Goal: Task Accomplishment & Management: Complete application form

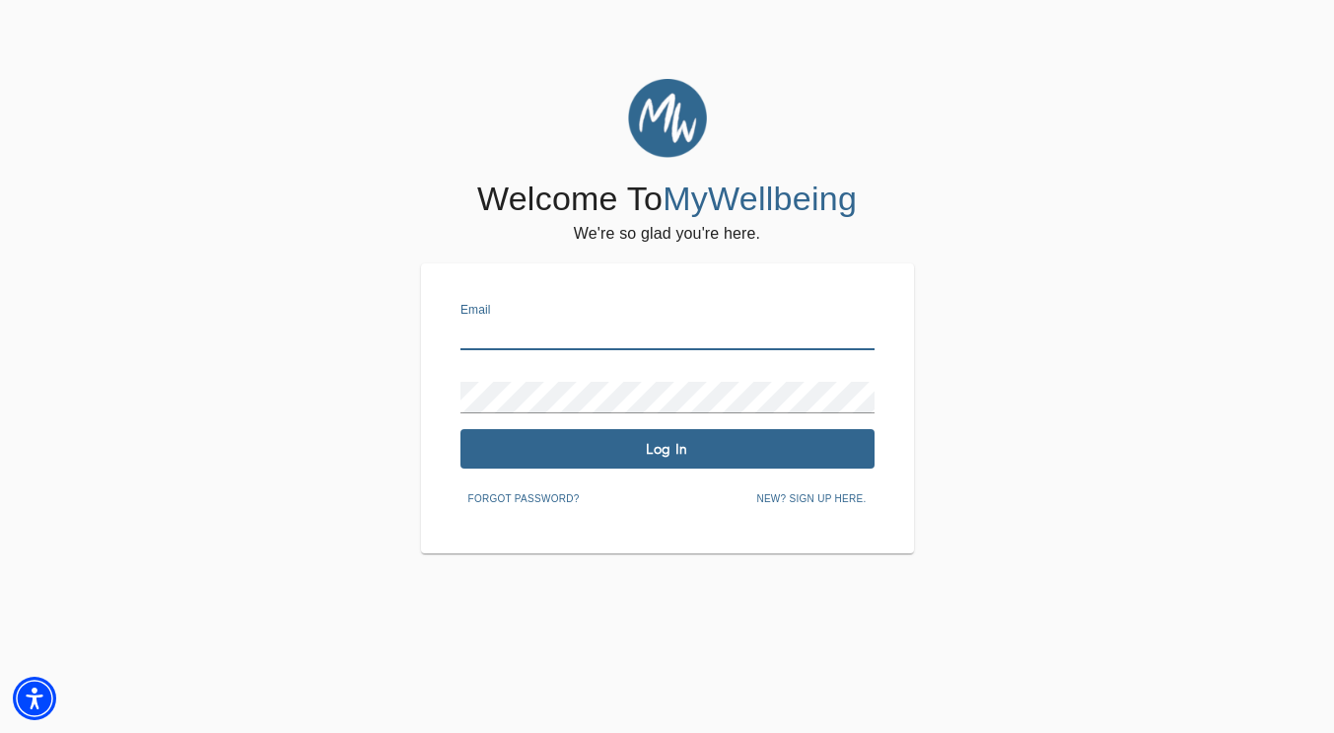
click at [527, 325] on input "text" at bounding box center [668, 335] width 414 height 32
click at [295, 378] on div "Welcome To MyWellbeing We're so glad you're here. Email Password Log In Forgot …" at bounding box center [667, 316] width 1325 height 474
click at [775, 502] on span "New? Sign up here." at bounding box center [810, 499] width 109 height 18
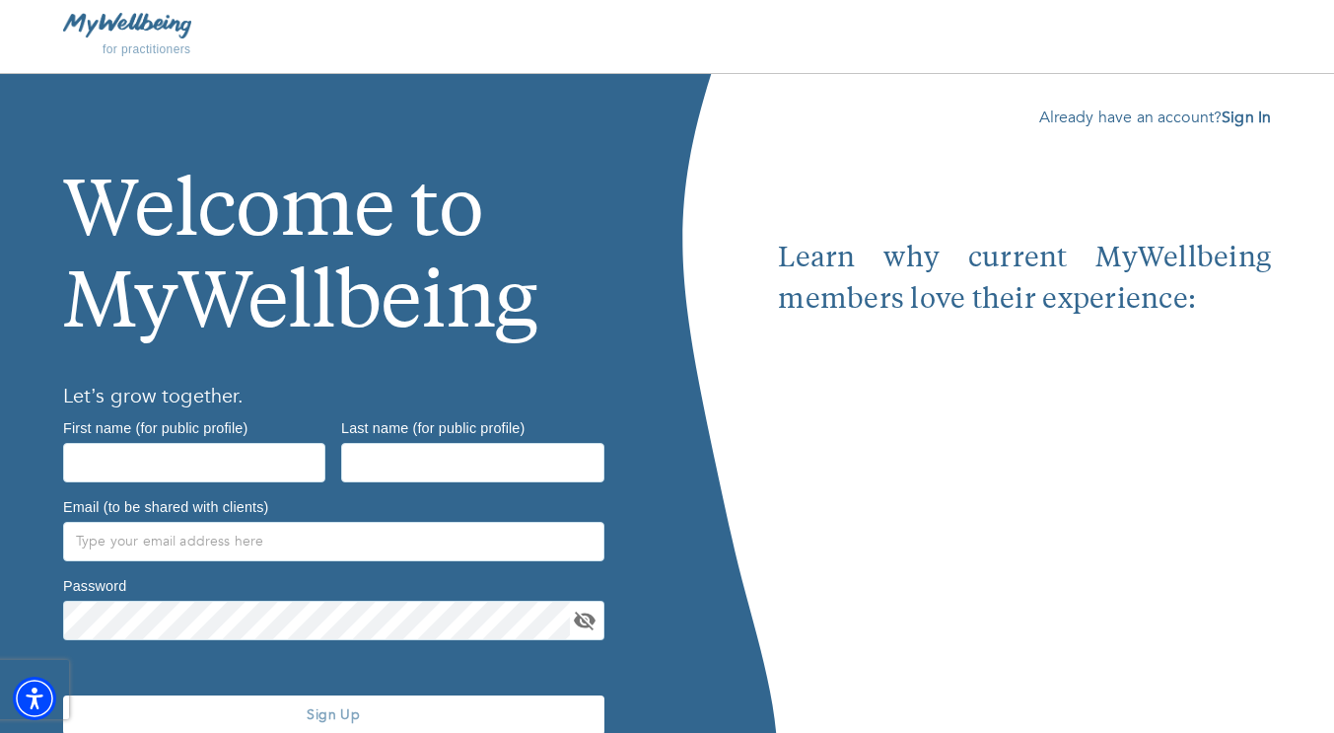
scroll to position [88, 0]
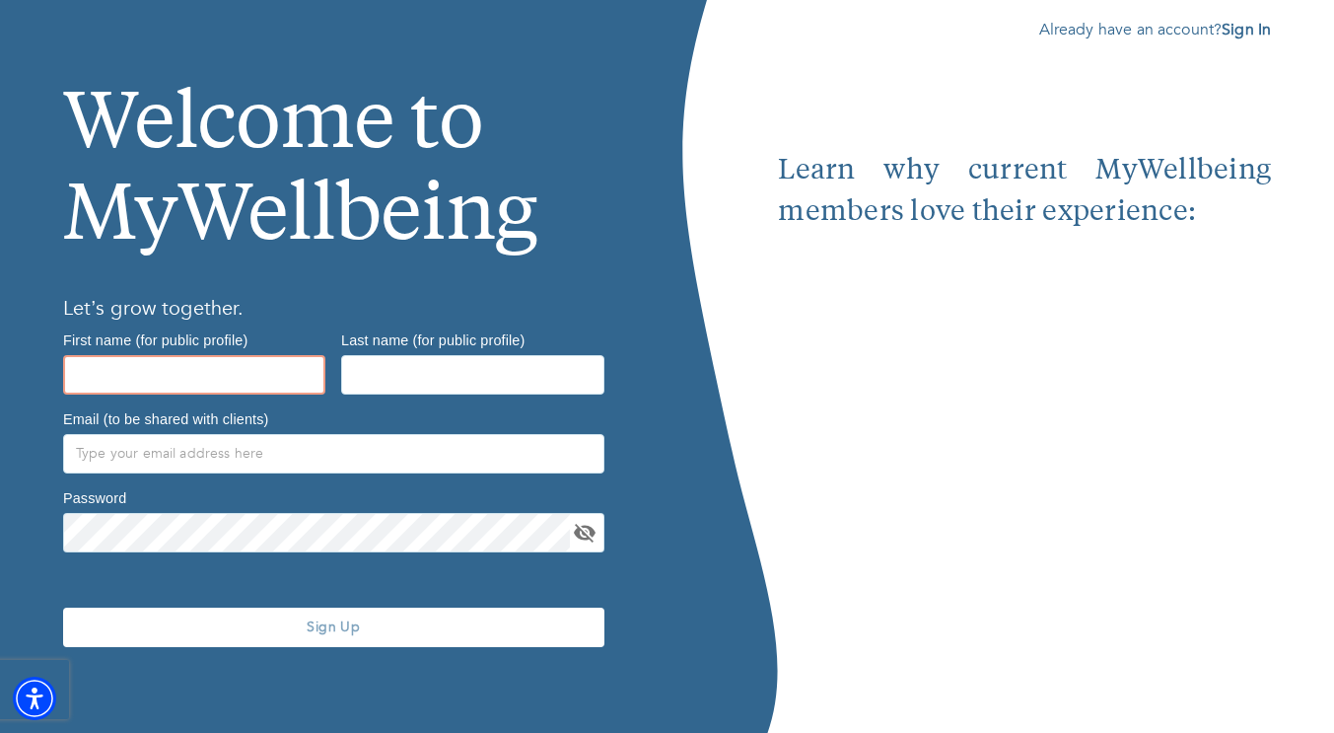
click at [199, 384] on input "text" at bounding box center [194, 374] width 262 height 39
type input "[PERSON_NAME]"
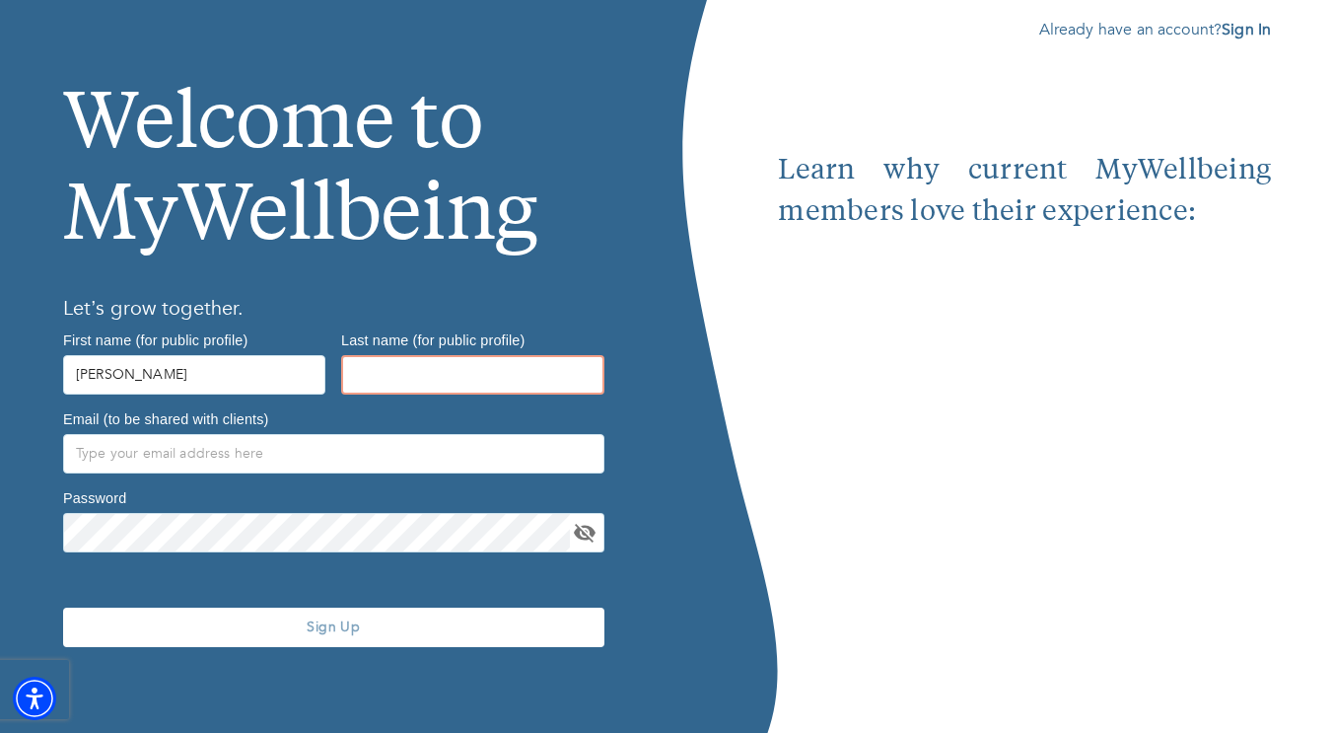
type input "[PERSON_NAME]"
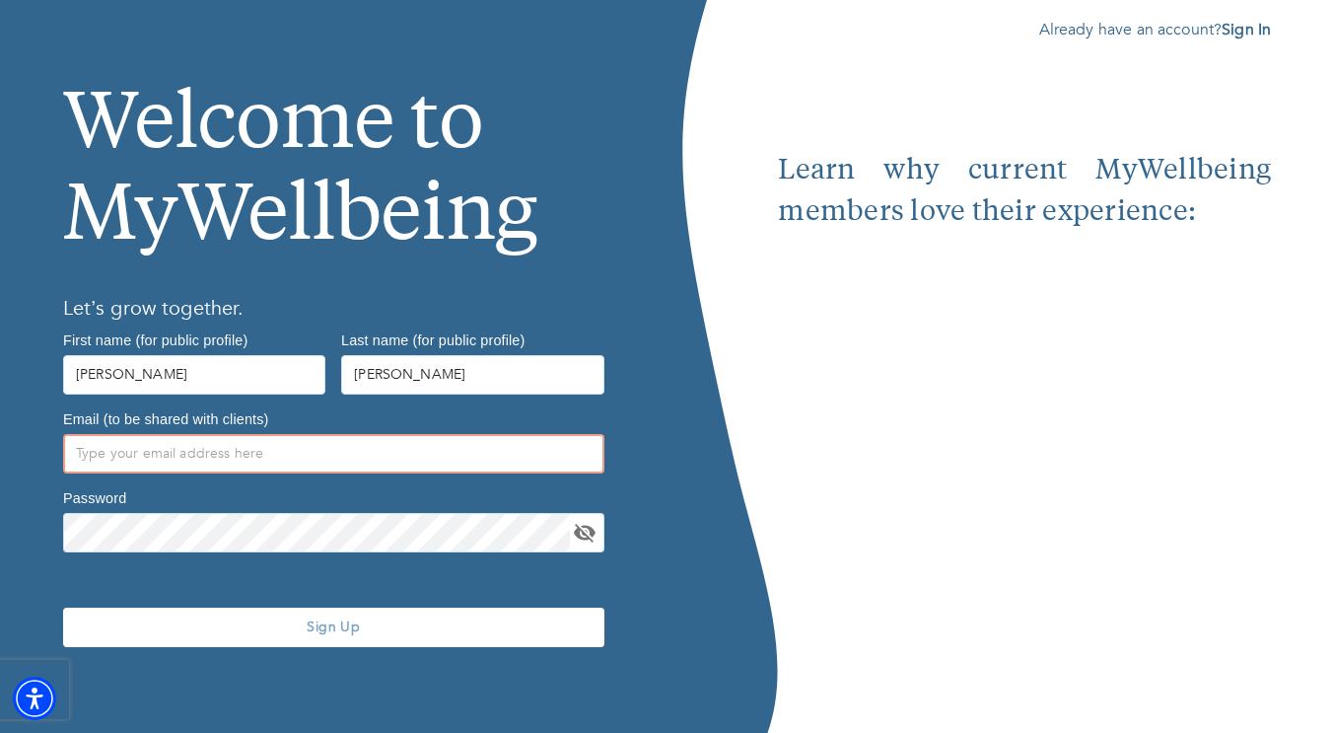
type input "[EMAIL_ADDRESS][DOMAIN_NAME]"
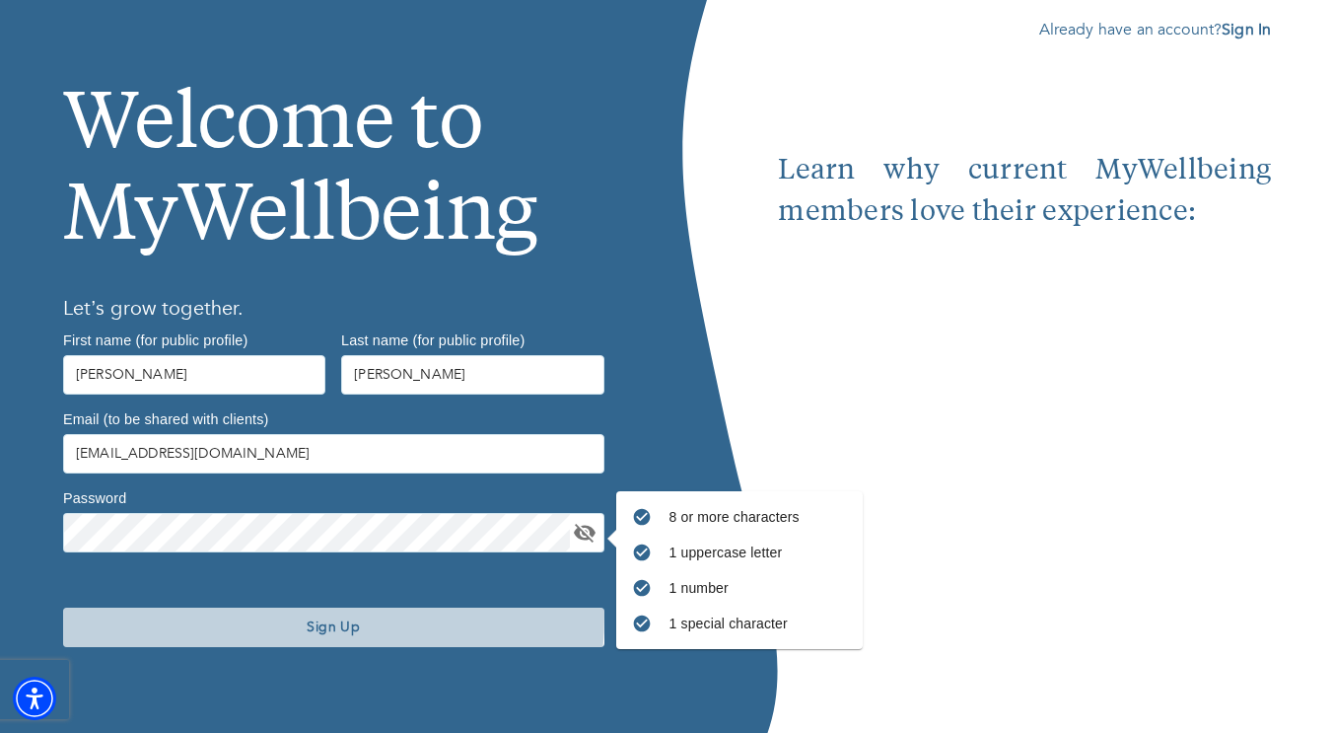
click at [288, 617] on span "Sign Up" at bounding box center [334, 626] width 526 height 19
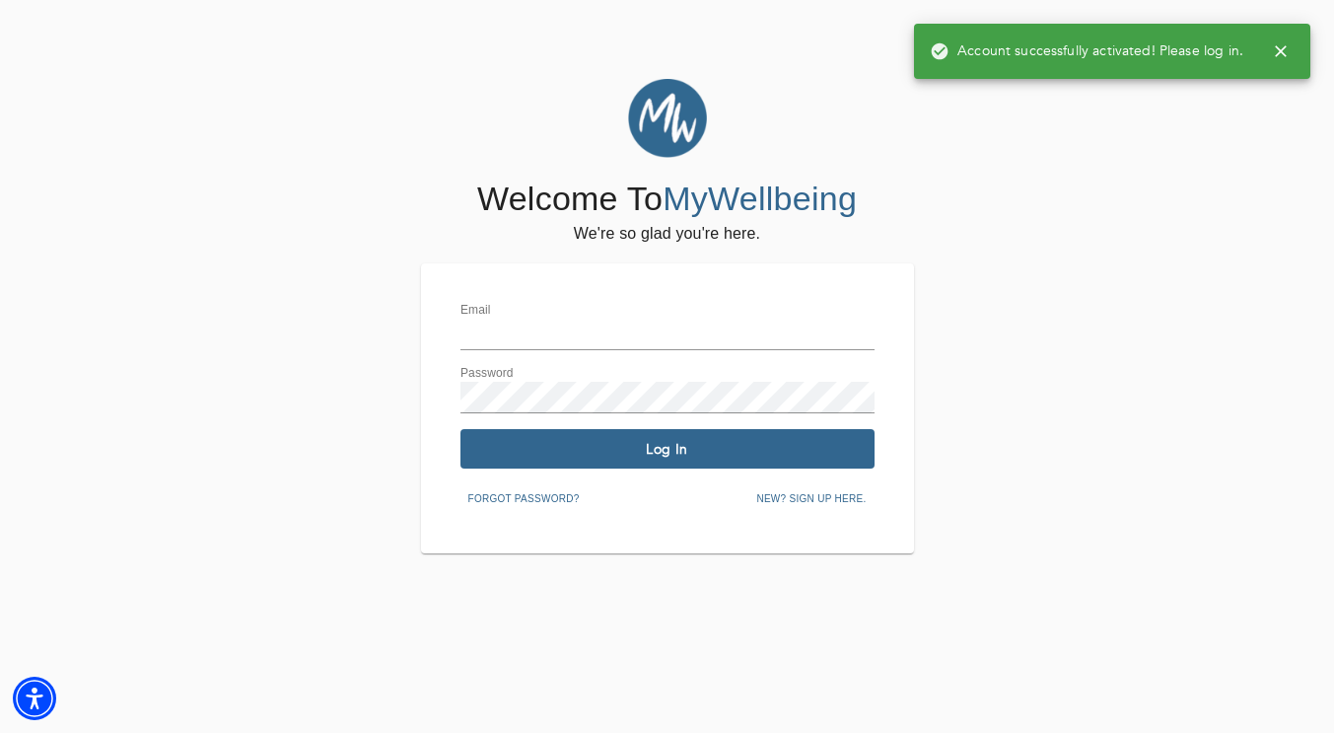
type input "[EMAIL_ADDRESS][DOMAIN_NAME]"
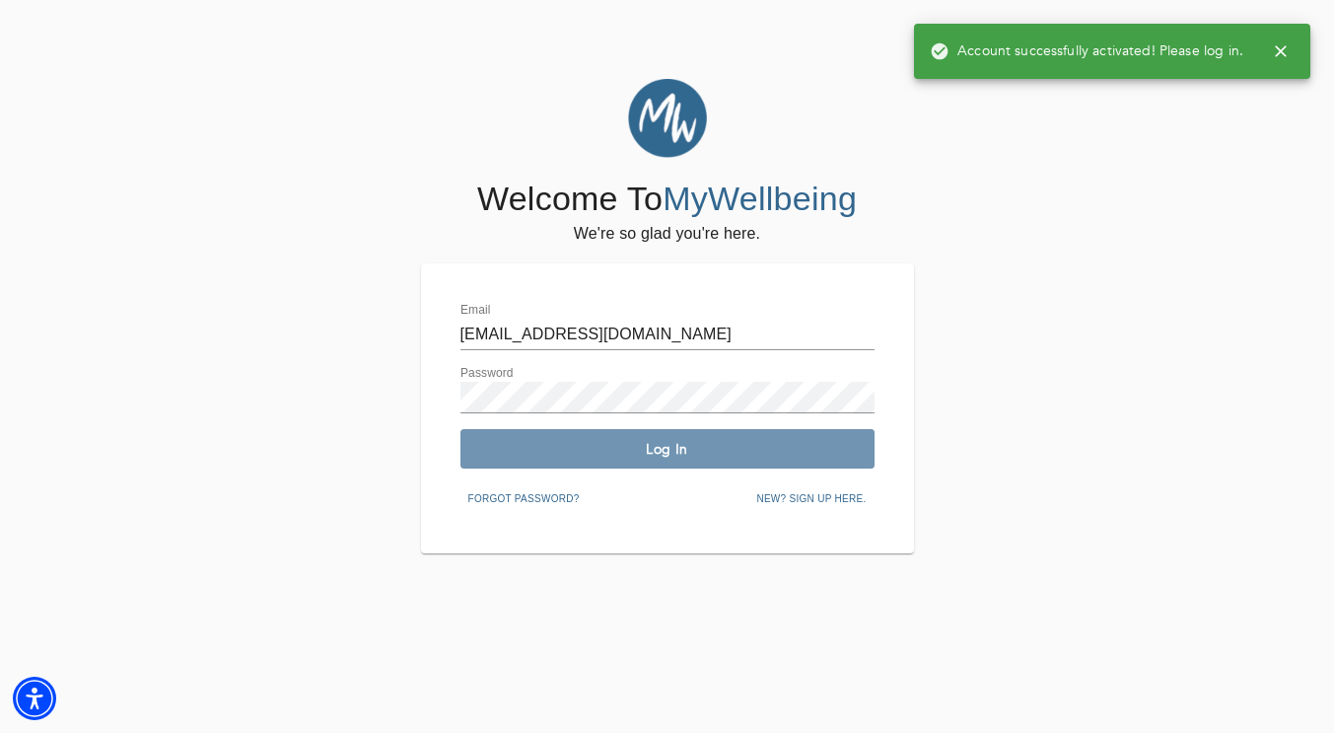
click at [574, 442] on span "Log In" at bounding box center [667, 449] width 398 height 19
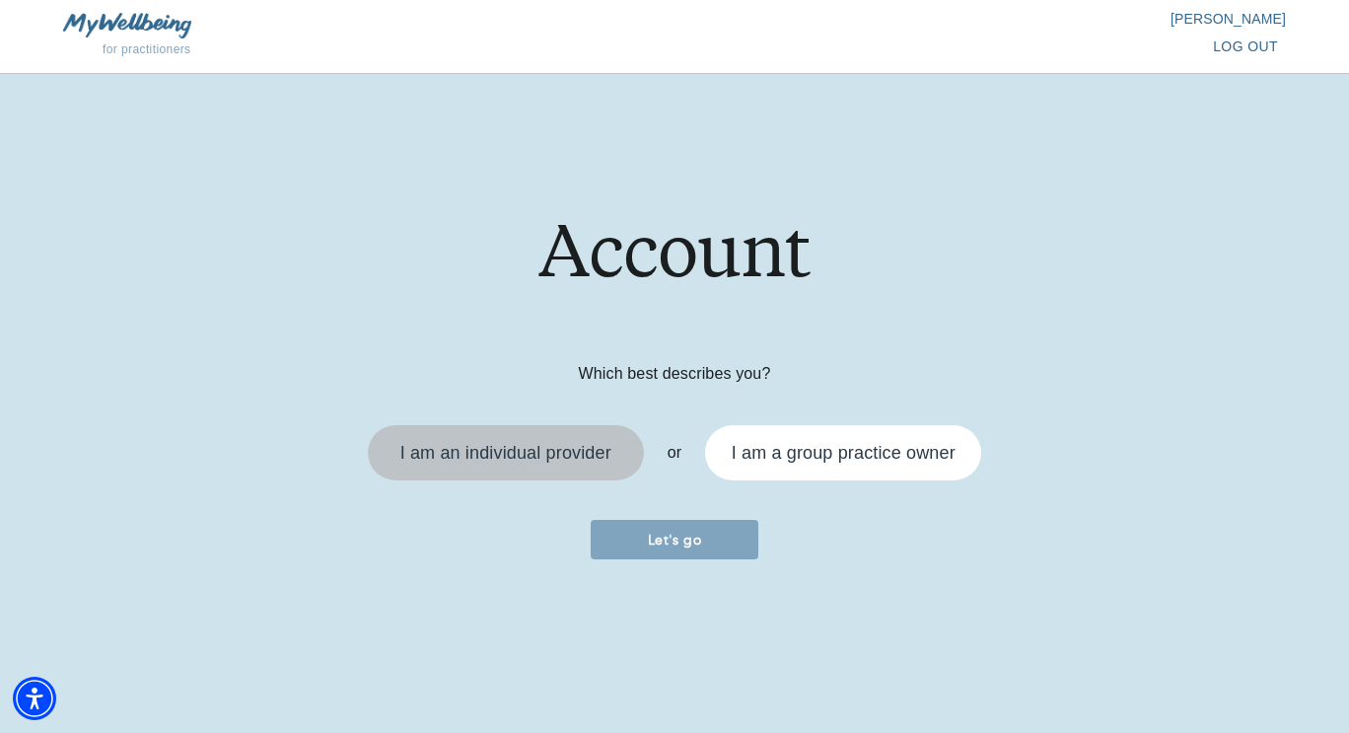
click at [577, 464] on div "I am an individual provider" at bounding box center [506, 453] width 252 height 32
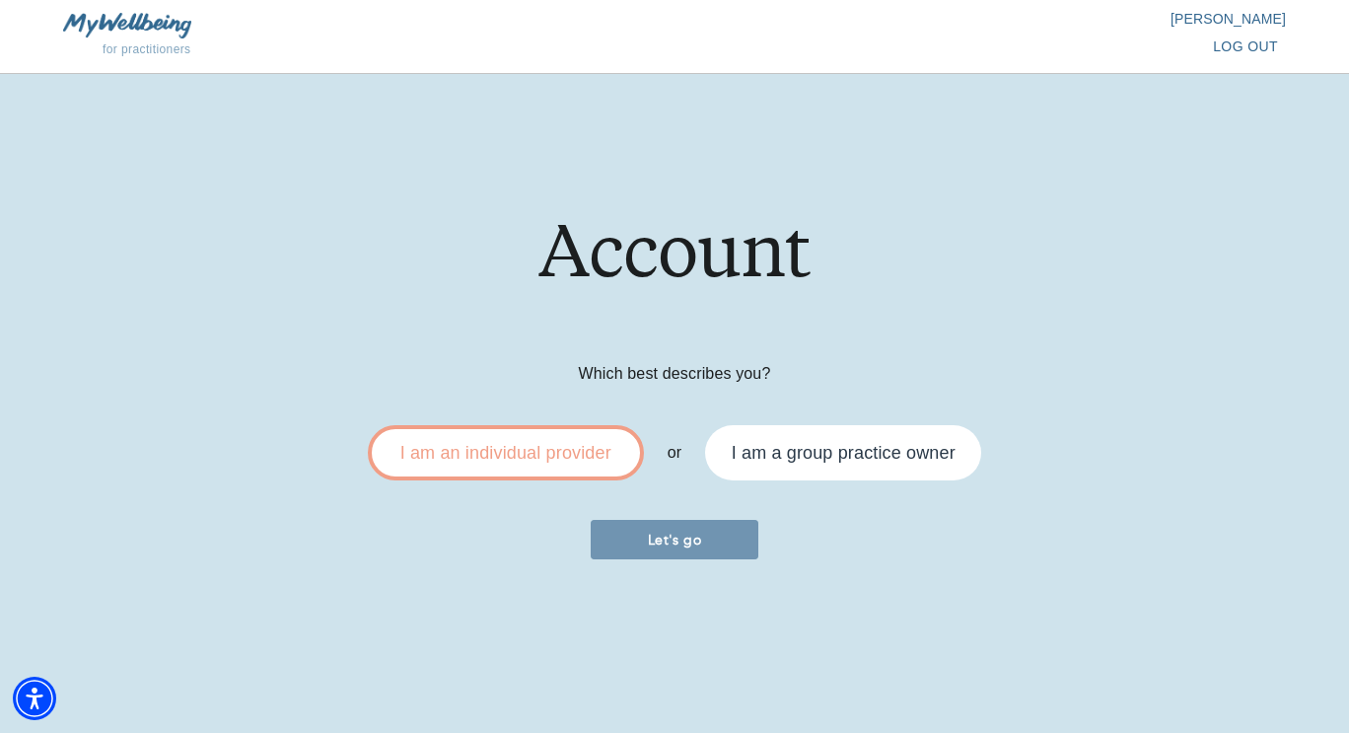
click at [607, 539] on span "Let's go" at bounding box center [675, 540] width 152 height 19
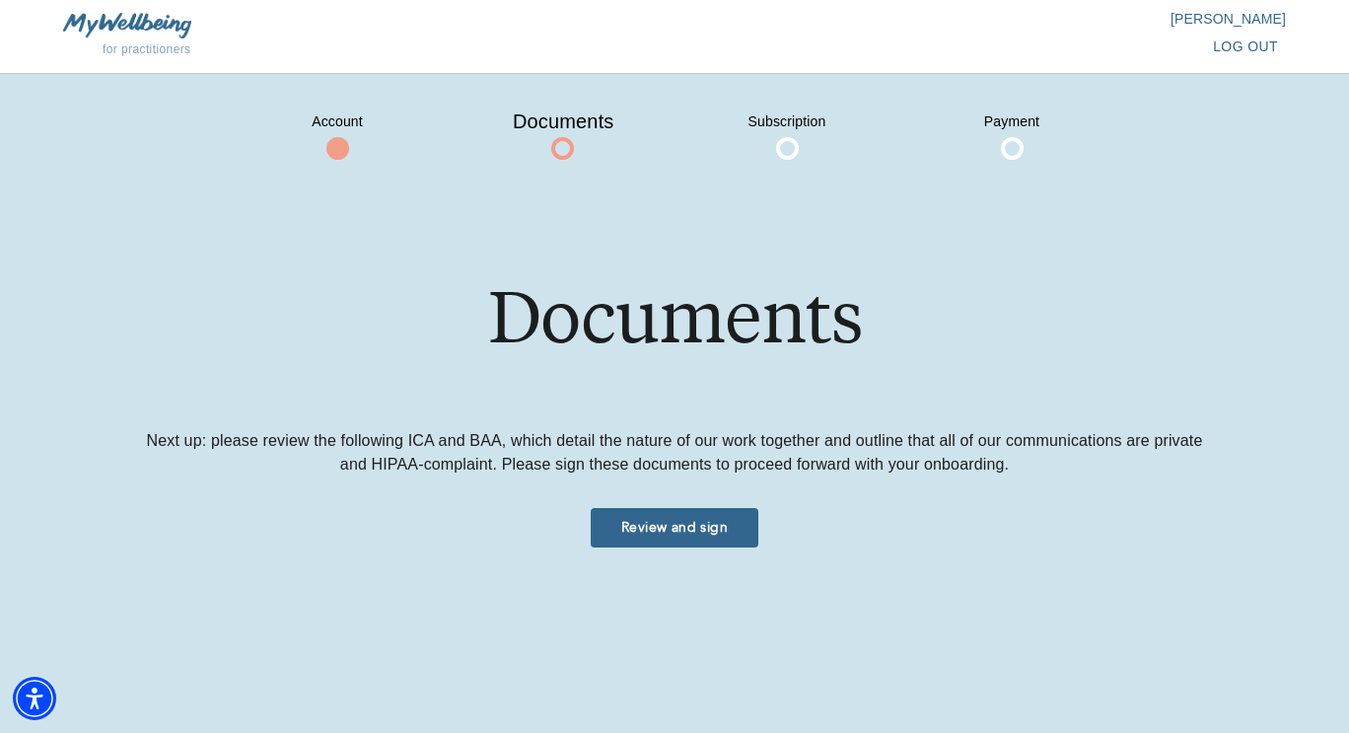
click at [624, 524] on span "Review and sign" at bounding box center [675, 527] width 152 height 19
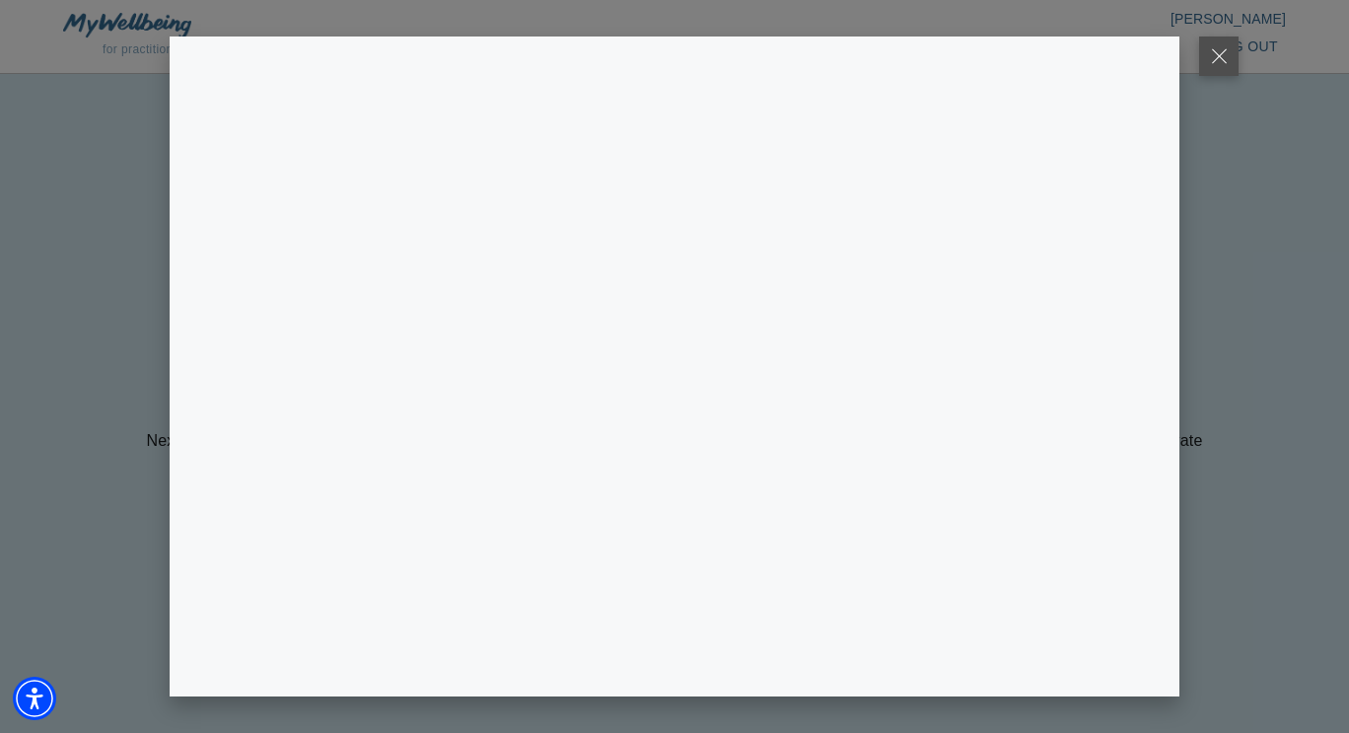
click at [1215, 70] on button at bounding box center [1218, 55] width 39 height 39
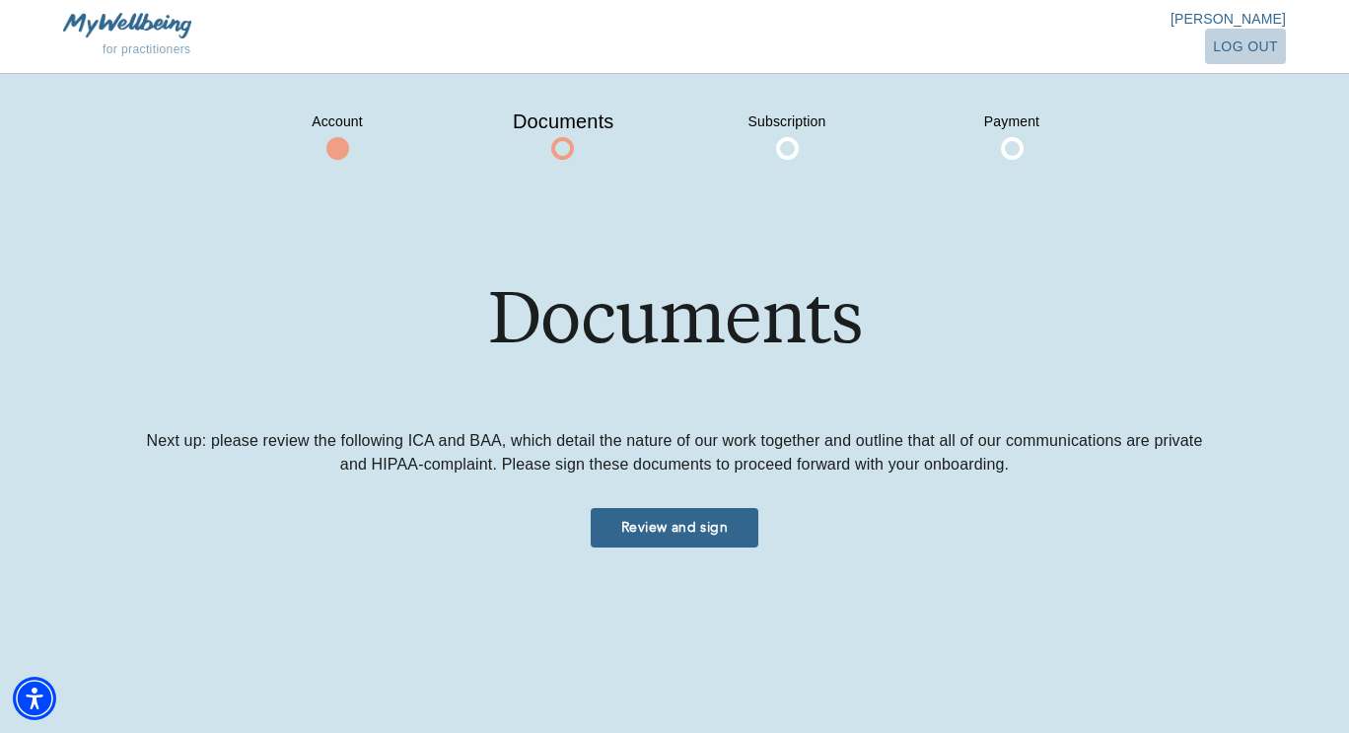
click at [1240, 46] on span "log out" at bounding box center [1245, 47] width 65 height 25
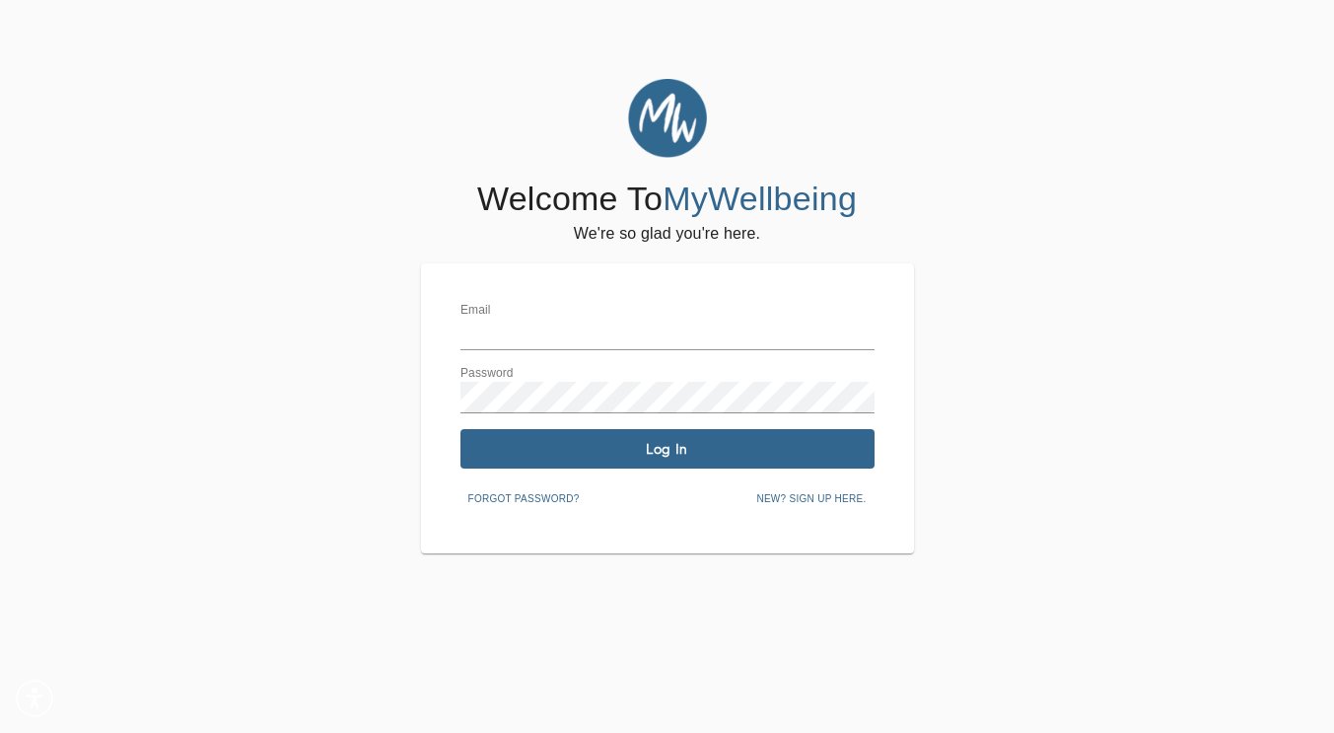
type input "[EMAIL_ADDRESS][DOMAIN_NAME]"
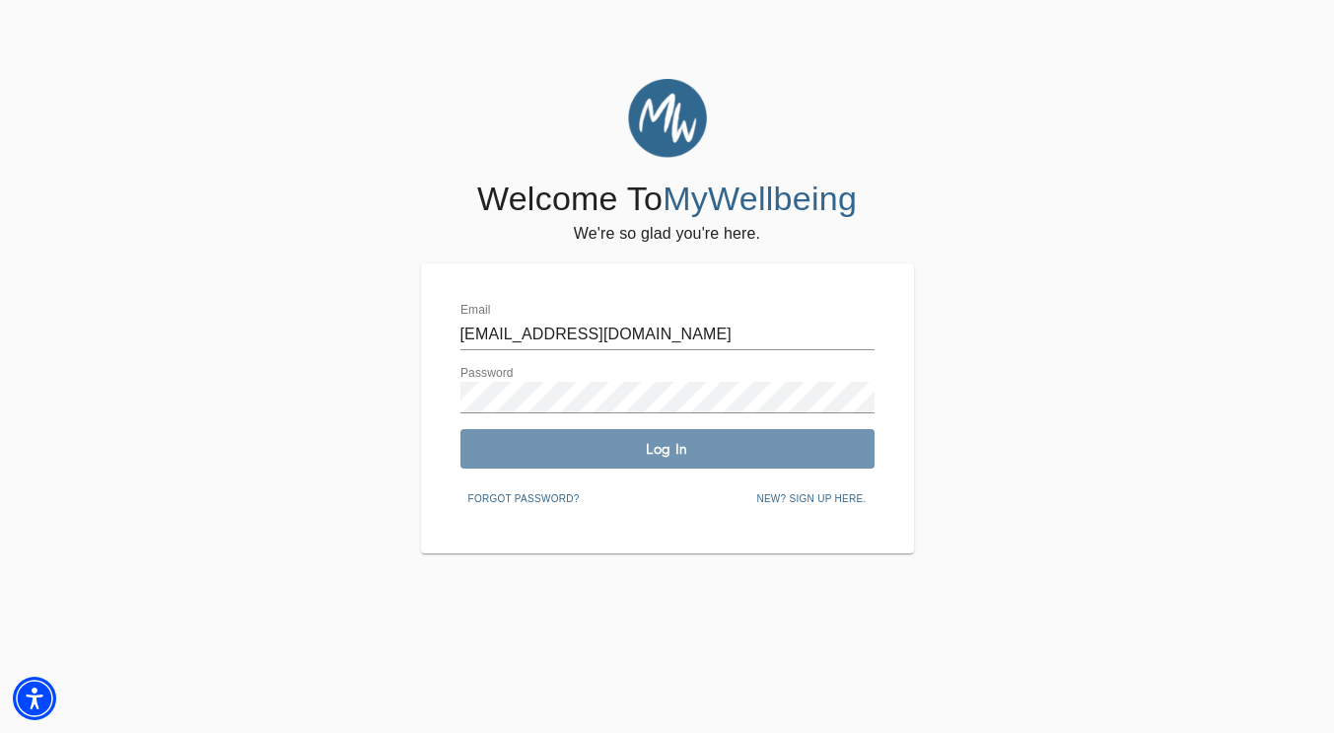
click at [542, 438] on button "Log In" at bounding box center [668, 448] width 414 height 39
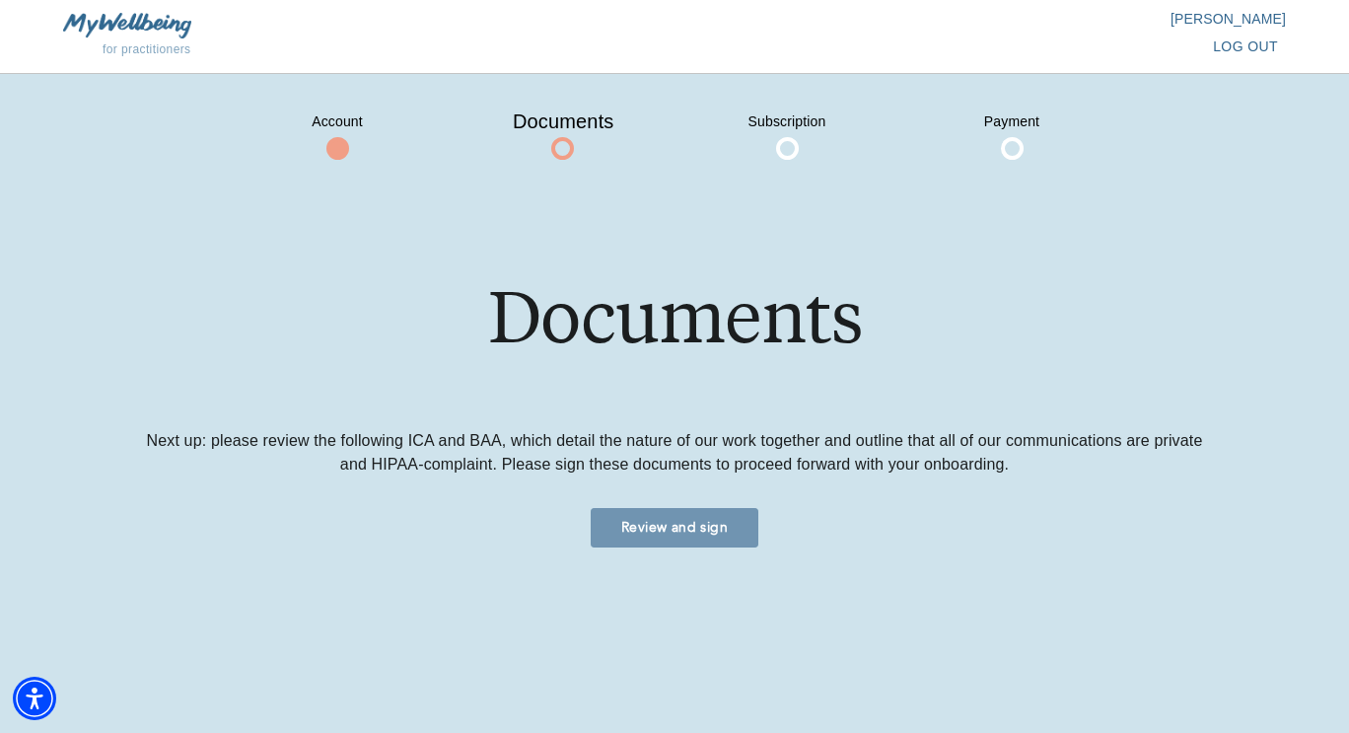
click at [633, 524] on span "Review and sign" at bounding box center [675, 527] width 152 height 19
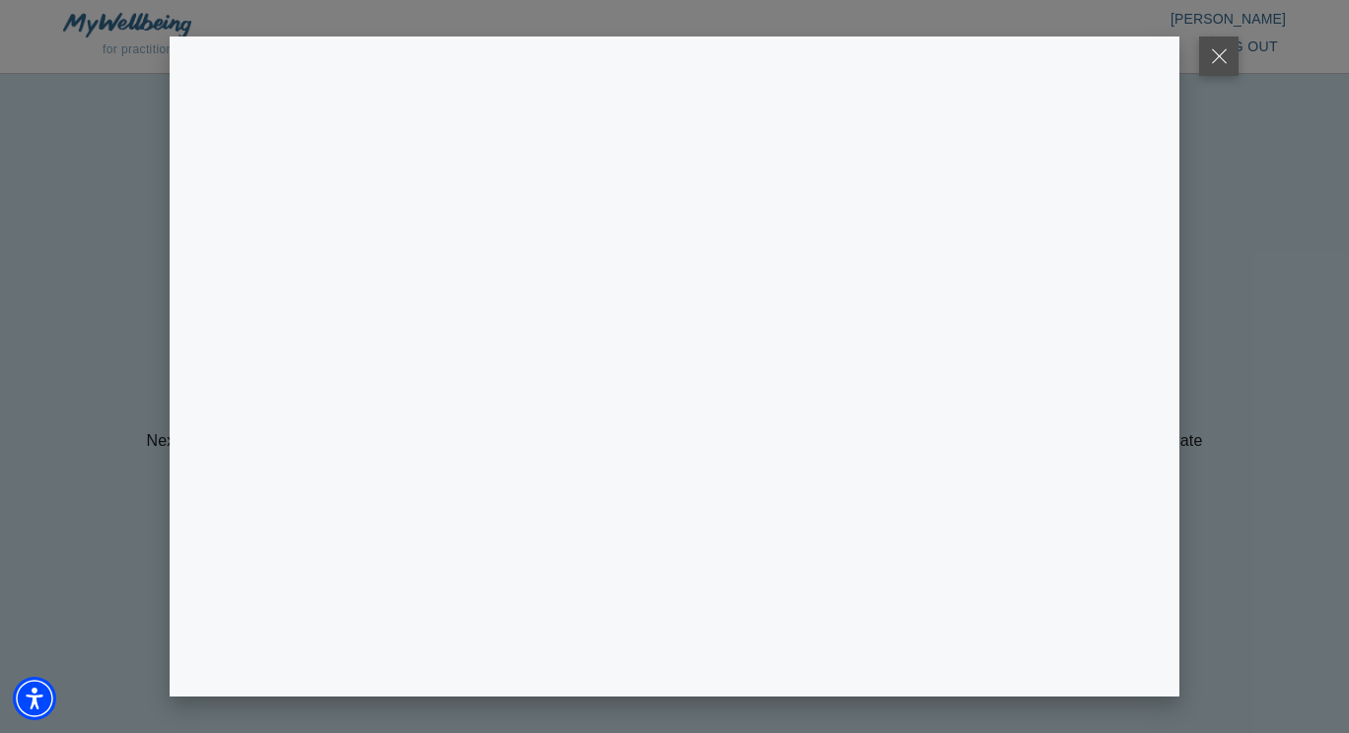
click at [1223, 58] on button at bounding box center [1218, 55] width 39 height 39
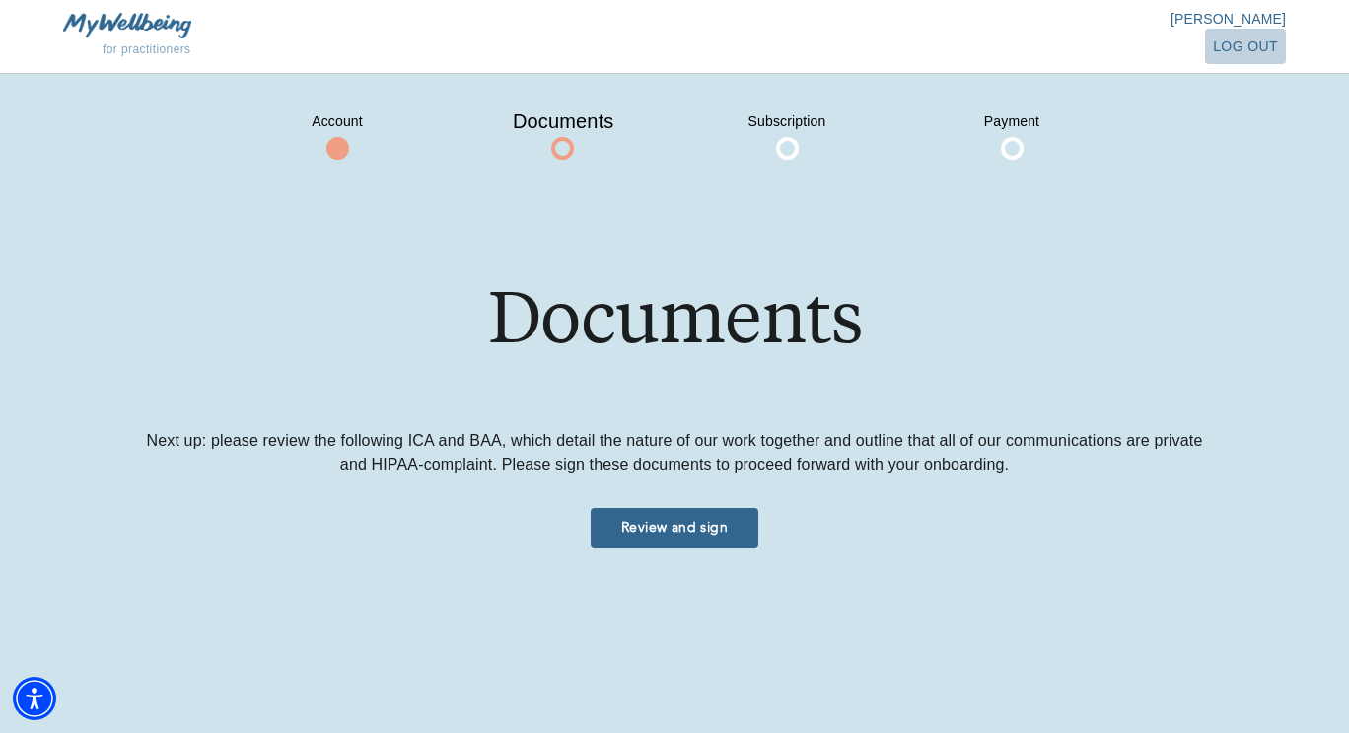
click at [1220, 51] on span "log out" at bounding box center [1245, 47] width 65 height 25
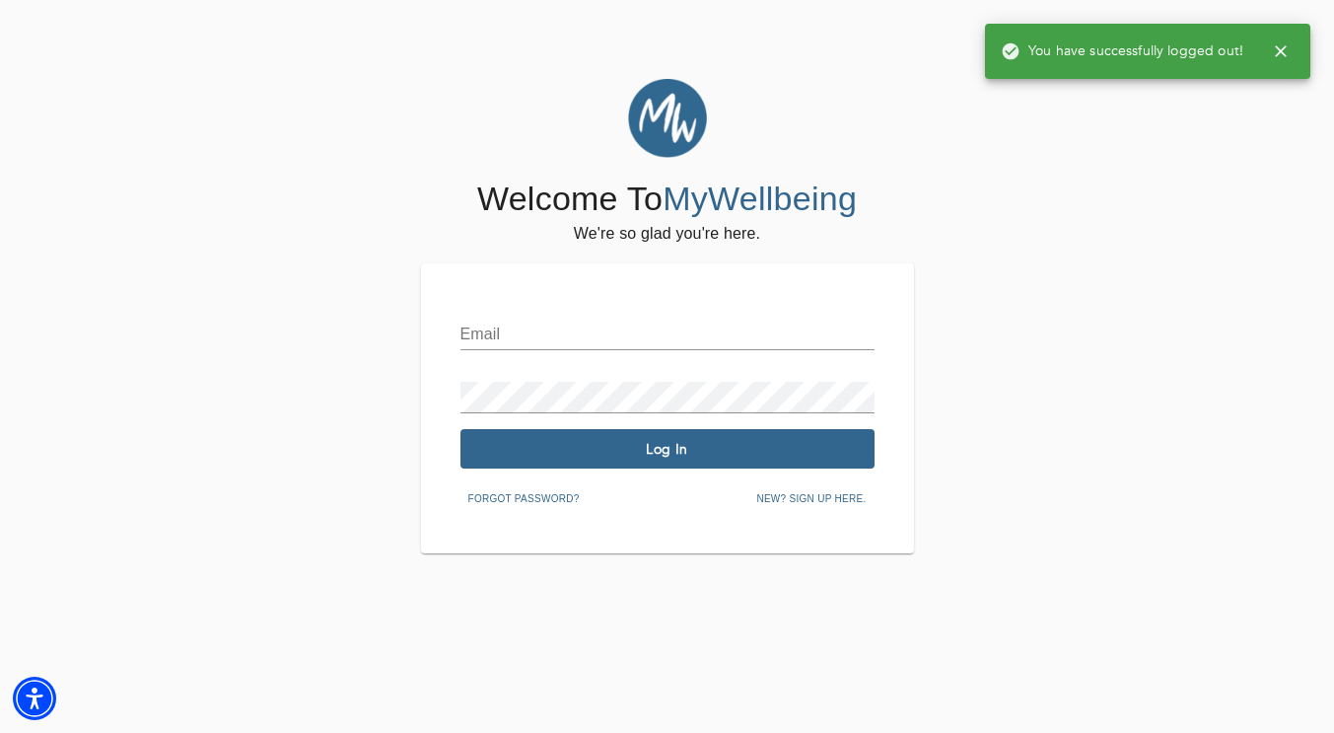
type input "[EMAIL_ADDRESS][DOMAIN_NAME]"
